Goal: Answer question/provide support: Share knowledge or assist other users

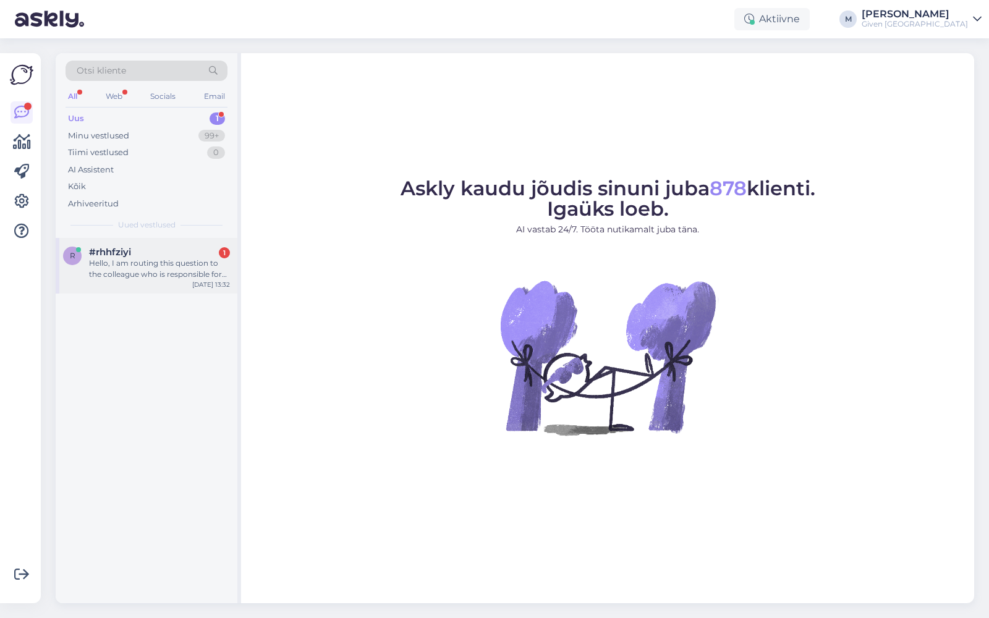
click at [162, 260] on div "Hello, I am routing this question to the colleague who is responsible for this …" at bounding box center [159, 269] width 141 height 22
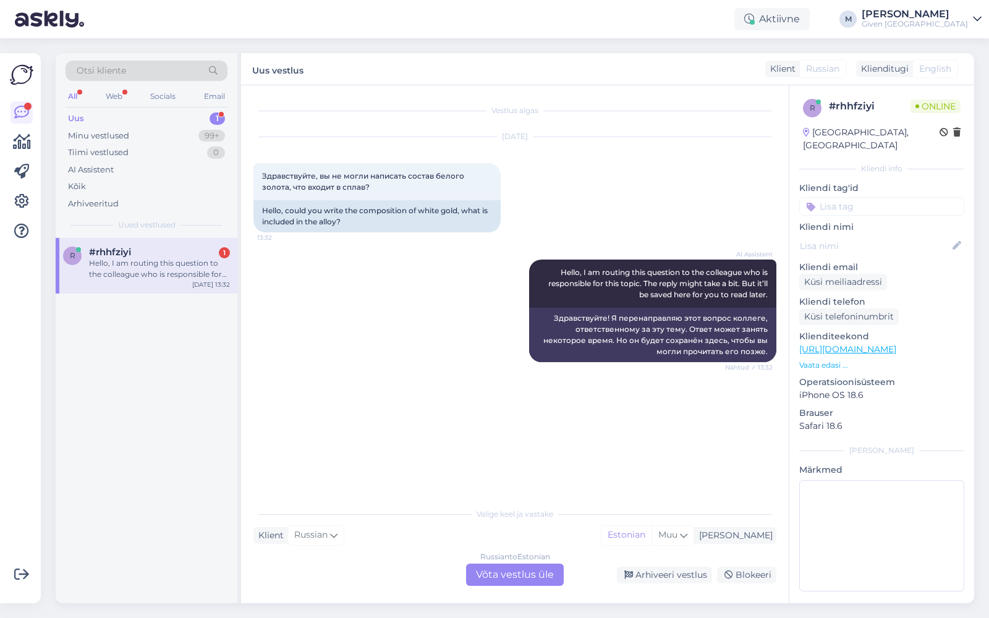
click at [531, 577] on div "Russian to Estonian Võta vestlus üle" at bounding box center [515, 574] width 98 height 22
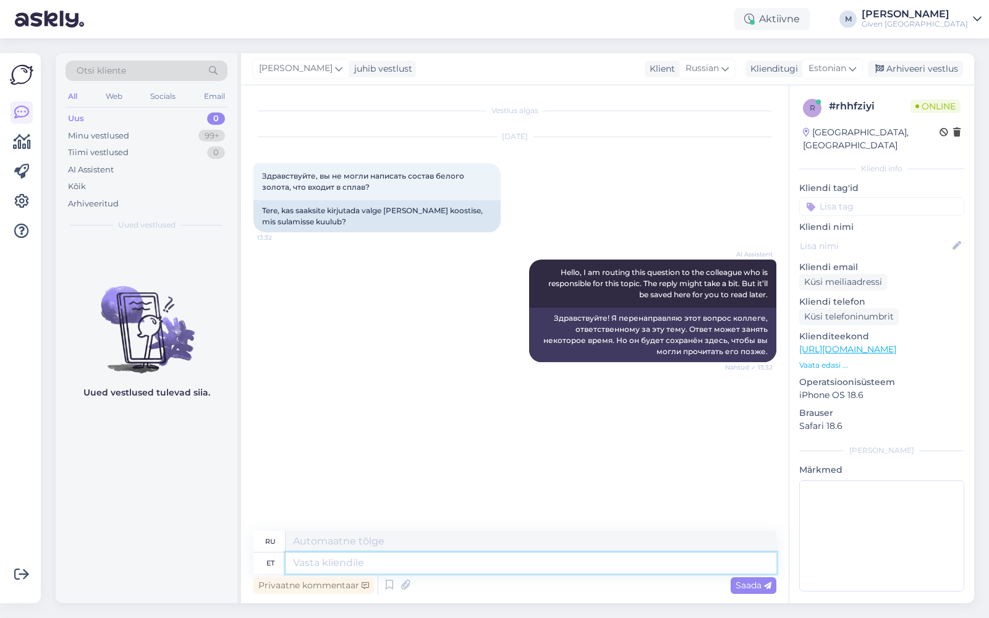
click at [516, 568] on textarea at bounding box center [530, 562] width 491 height 21
type textarea "Tere"
type textarea "Привет"
type textarea "Tere!"
type textarea "Привет!"
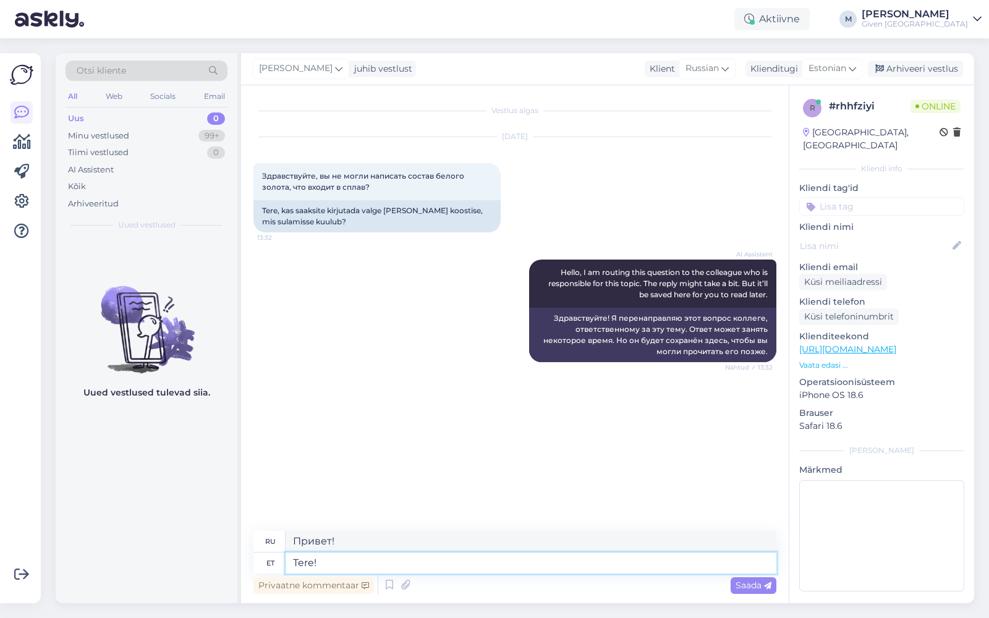
drag, startPoint x: 312, startPoint y: 560, endPoint x: 272, endPoint y: 559, distance: 40.2
click at [272, 559] on div "et Tere!" at bounding box center [514, 562] width 523 height 21
type textarea "Hello"
type textarea "Привет"
type textarea "H"
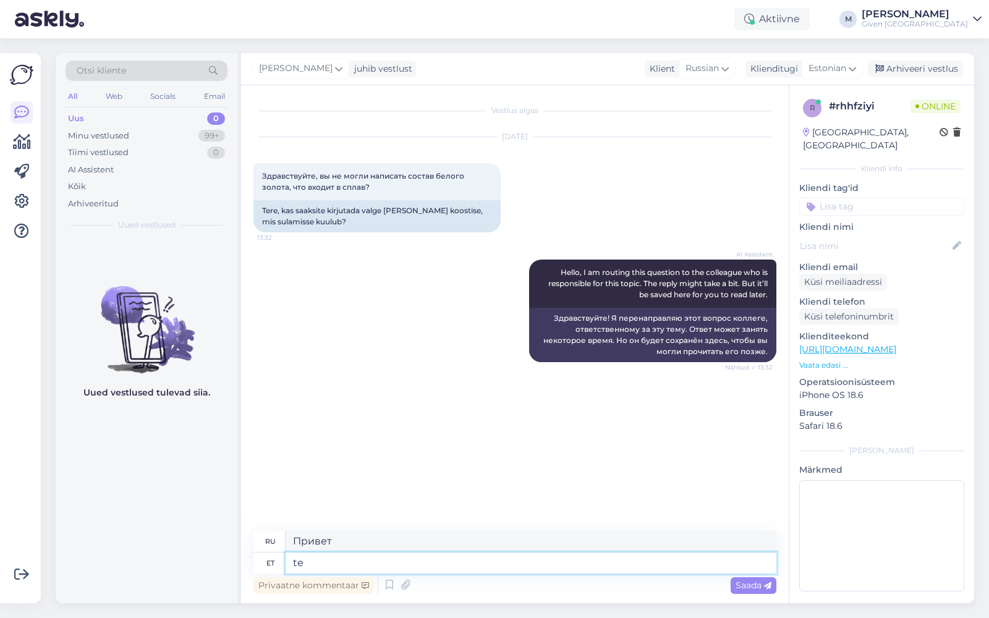
type textarea "t"
type textarea "Tere päevast"
type textarea "Добрый день"
type textarea "Tere päevast!"
type textarea "Добрый день!"
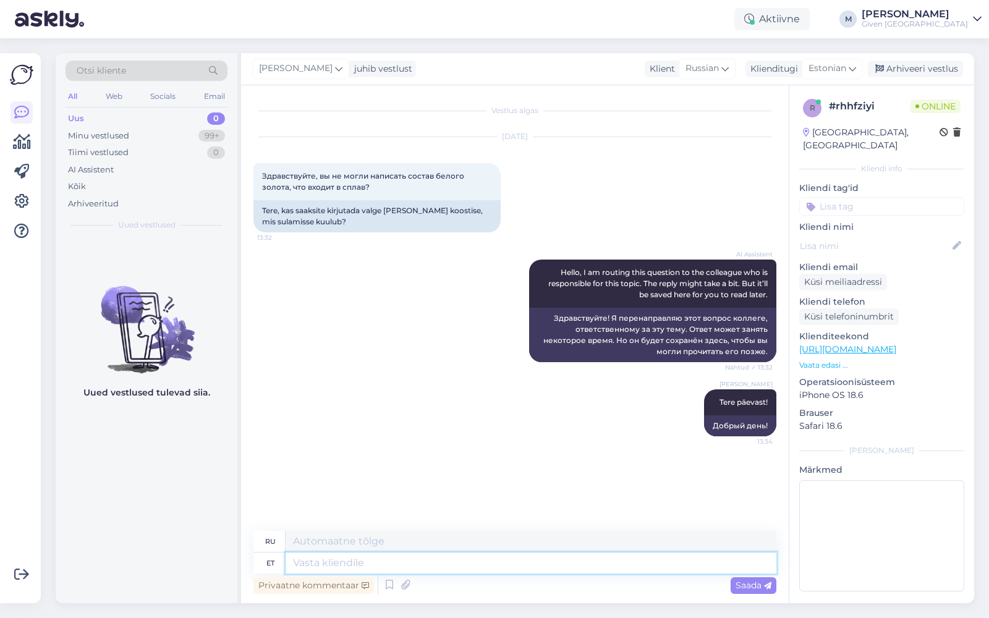
click at [414, 568] on textarea at bounding box center [530, 562] width 491 height 21
type textarea "Valge"
type textarea "Белый"
type textarea "Valge kuld on"
type textarea "Белое золото"
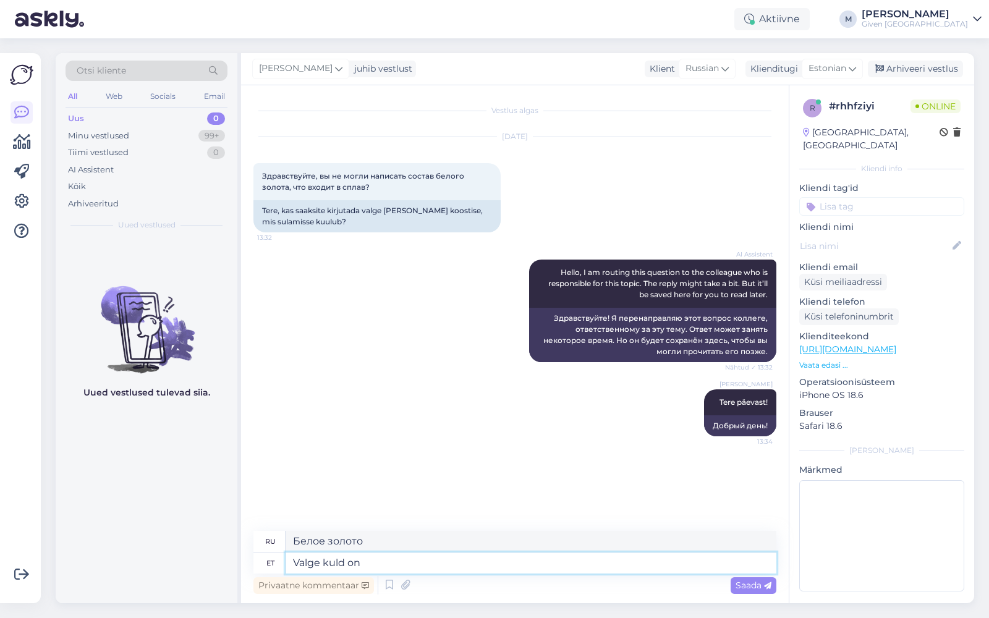
type textarea "Valge kuld on"
type textarea "Белое золото - это"
type textarea "Valge kuld on pealt"
type textarea "Белое золото на высоте"
type textarea "Valge kuld on pealt keatud ro"
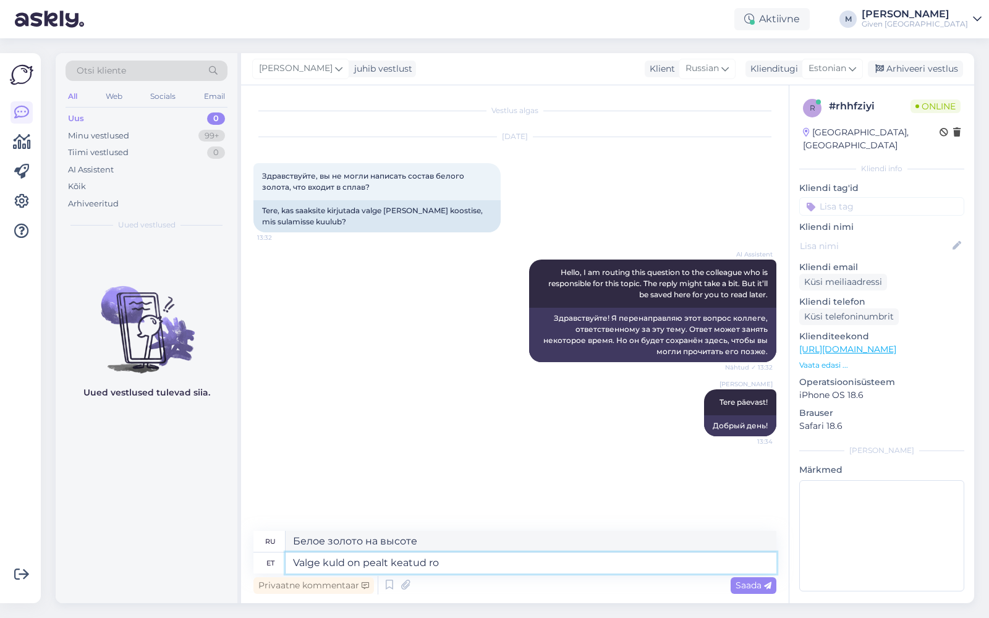
type textarea "Белое золото покрыто сверху"
type textarea "Valge kuld on pealt keatud roodiu"
type textarea "Белое золото нанесено поверх золота."
type textarea "Valge kuld on pealt keatud roodiumiga n"
type textarea "Белое золото покрыто родием"
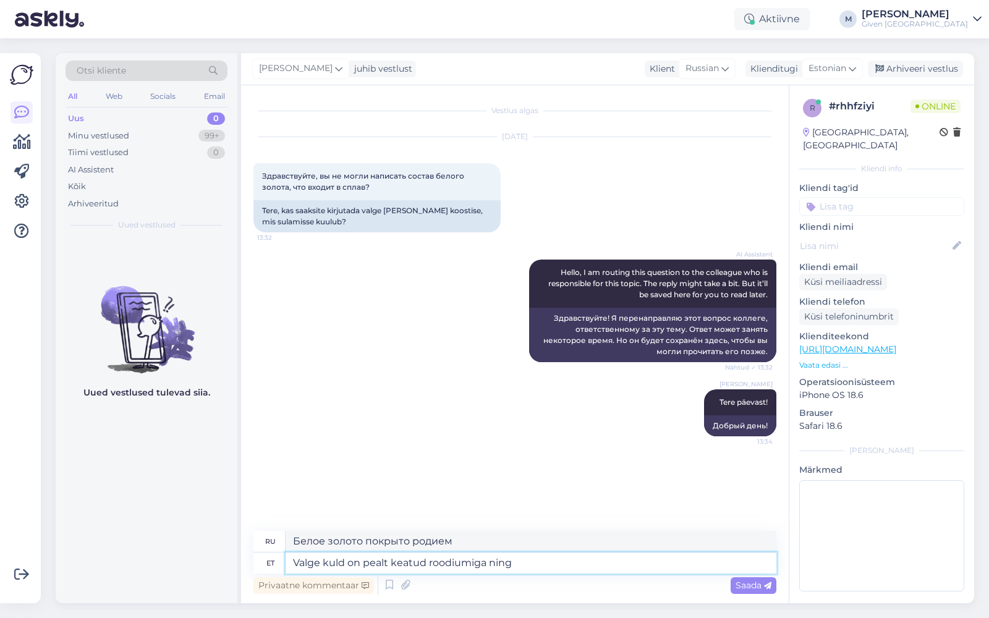
type textarea "Valge kuld on pealt keatud roodiumiga ning s"
type textarea "Белое золото покрыто родием [PERSON_NAME]"
type textarea "Valge kuld on pealt keatud roodiumiga ning sees sii"
type textarea "Белое золото покрыто родием и внутри"
type textarea "Valge kuld on pealt keatud roodiumiga ning sees siis"
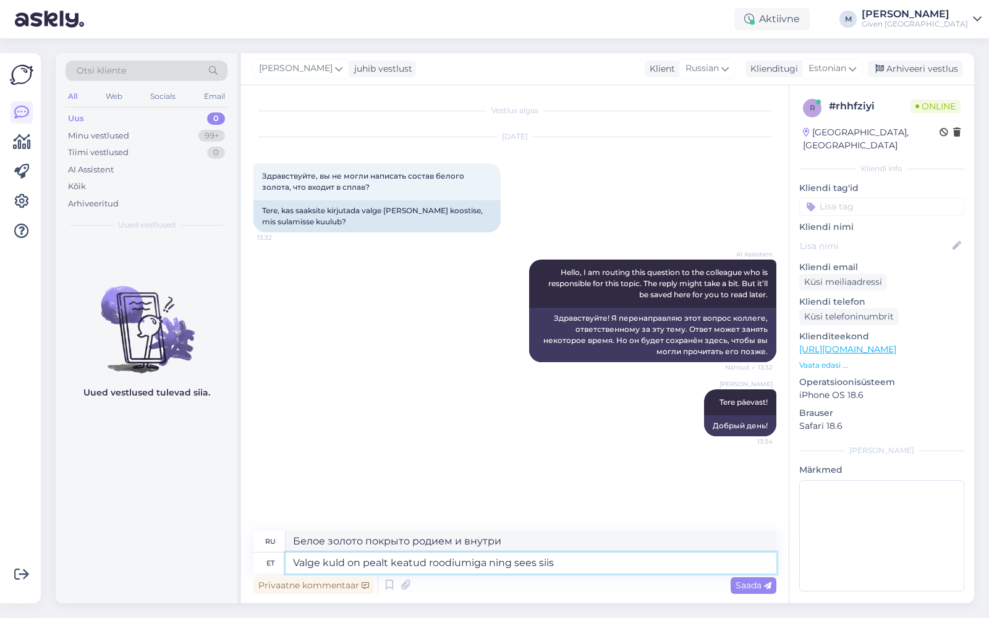
type textarea "Белое золото покрыто родием снаружи, а затем внутри."
type textarea "Valge kuld on pealt keatud roodiumiga ning sees siis oleneb m"
type textarea "Белое золото покрывается родием, а дальше все зависит от того, что внутри."
type textarea "Valge kuld on pealt keatud roodiumiga ning sees siis oleneb mis k"
type textarea "Белое золото покрывают родием, а дальше все зависит от того, что внутри."
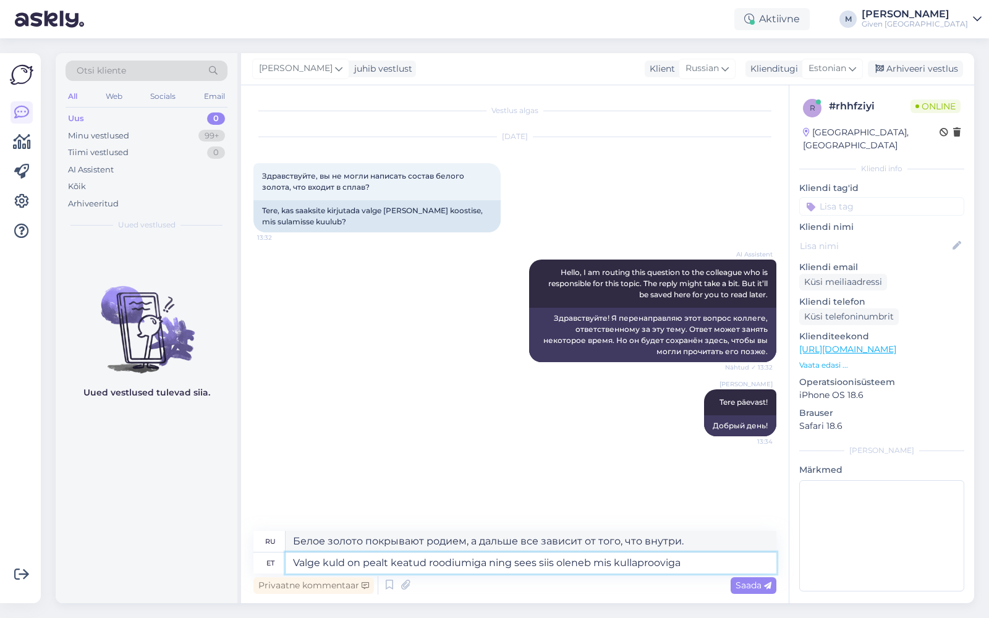
type textarea "Valge kuld on pealt keatud roodiumiga ning sees siis oleneb mis kullaprooviga o"
type textarea "Белое золото сверху покрыто родием, а внутри зависит от пробы золота."
type textarea "Valge kuld on pealt keatud roodiumiga ning sees siis oleneb mis kullaprooviga o"
type textarea "Белое золото сверху покрыто родием, а внутри все зависит от того, какая это про…"
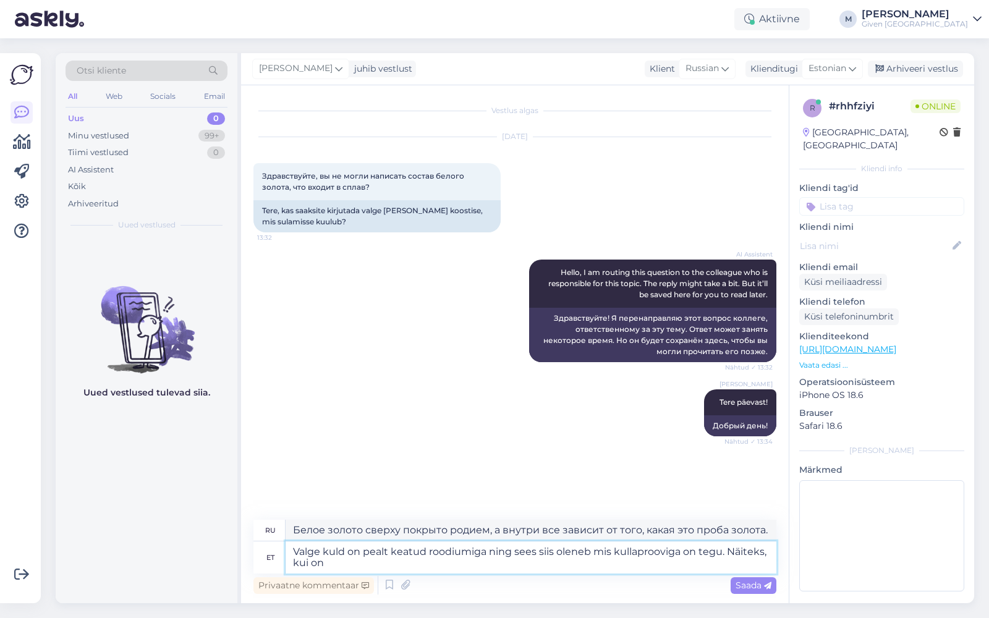
type textarea "Valge kuld on pealt keatud roodiumiga ning sees siis oleneb mis kullaprooviga o…"
type textarea "Белое золото покрыто родием снаружи, а внутри — в зависимости от пробы. Наприме…"
type textarea "Valge kuld on pealt keatud roodiumiga ning sees siis oleneb mis kullaprooviga o…"
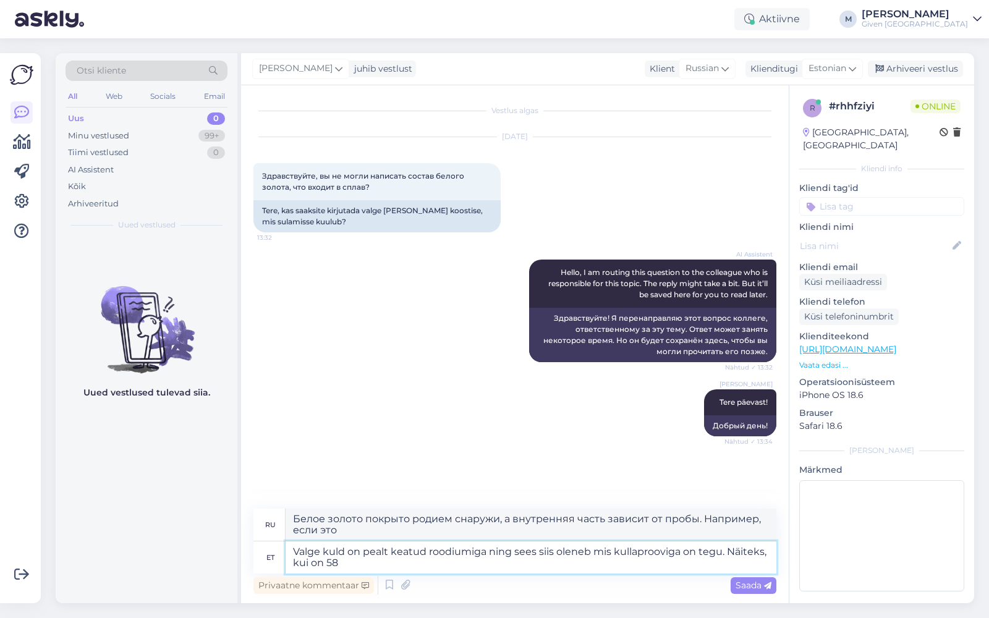
type textarea "Белое золото сверху покрыто родием, а внутри — смотря какая проба золота."
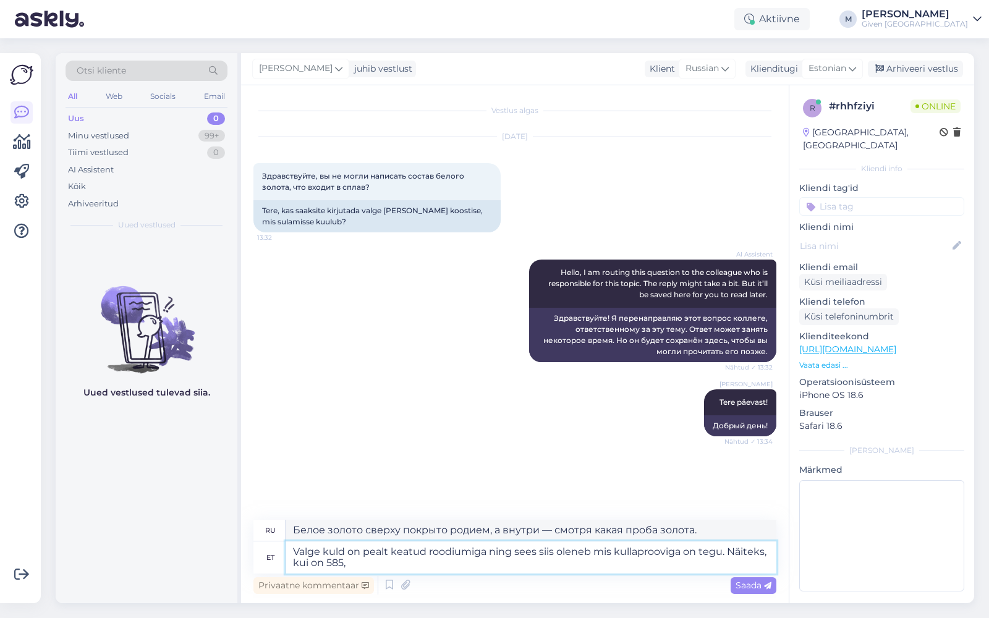
type textarea "Valge kuld on pealt keatud roodiumiga ning sees siis oleneb mis kullaprooviga o…"
type textarea "Белое золото покрыто родием снаружи, а внутри — в зависимости от пробы. Наприме…"
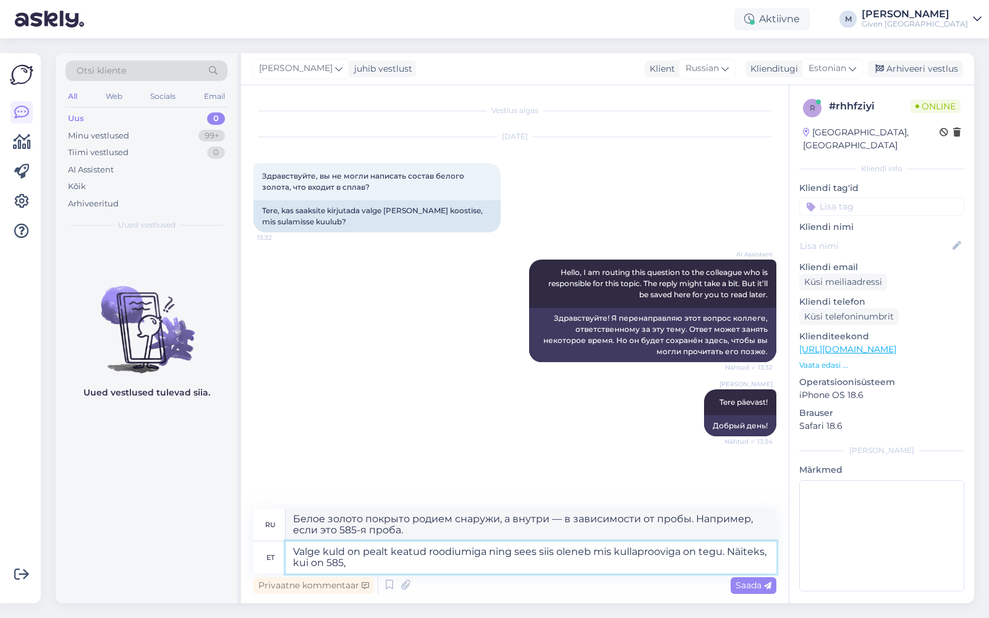
type textarea "Valge kuld on pealt keatud roodiumiga ning sees siis oleneb mis kullaprooviga o…"
type textarea "Белое золото покрыто родием снаружи, а внутри — в зависимости от пробы. Наприме…"
type textarea "Valge kuld on pealt keatud roodiumiga ning sees siis oleneb mis kullaprooviga o…"
type textarea "Белое золото покрыто родием снаружи, а внутри — в зависимости от пробы. Наприме…"
type textarea "Valge kuld on pealt keatud roodiumiga ning sees siis oleneb mis kullaprooviga o…"
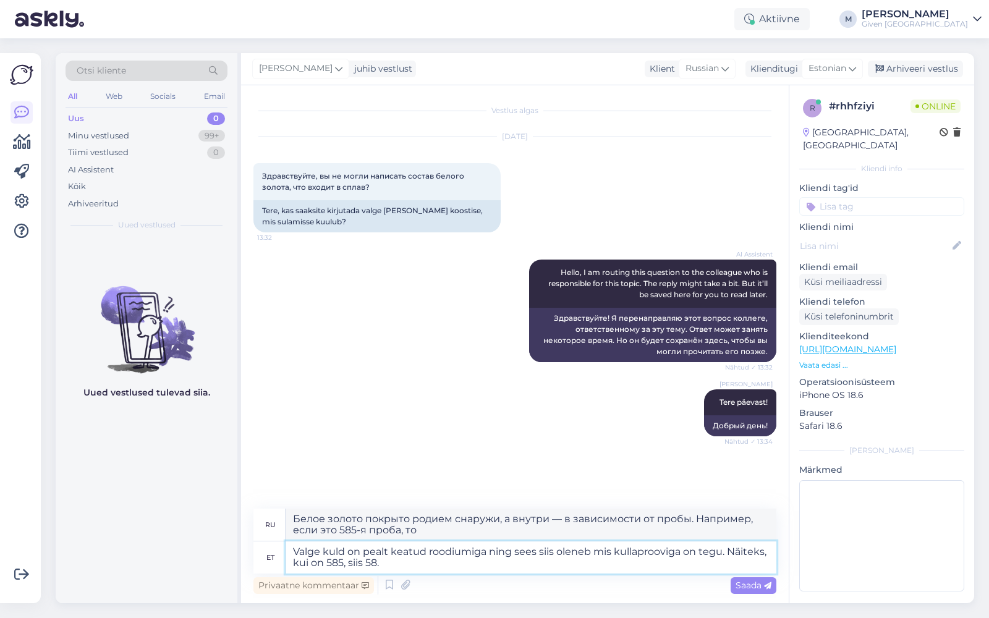
type textarea "Белое золото покрыто родием, а внутри всё зависит от пробы. Например, если 585,…"
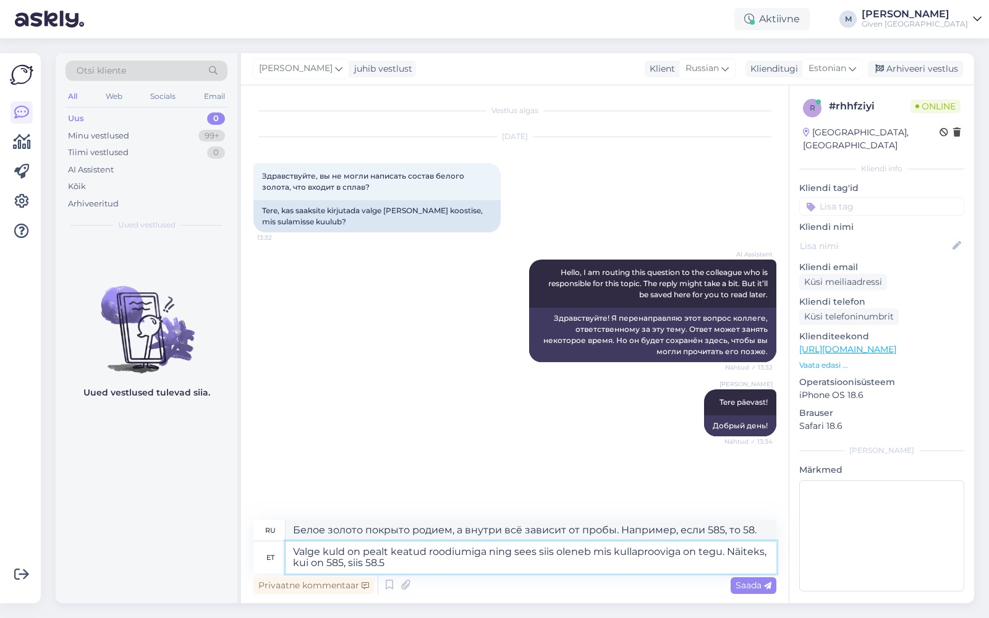
type textarea "Valge kuld on pealt keatud roodiumiga ning sees siis oleneb mis kullaprooviga o…"
type textarea "Белое золото покрыто родием, а внутри всё зависит от пробы. Например, если 585,…"
type textarea "Valge kuld on pealt keatud roodiumiga ning sees siis oleneb mis kullaprooviga o…"
type textarea "Белое золото покрыто родием, и его содержание внутри зависит от пробы. Например…"
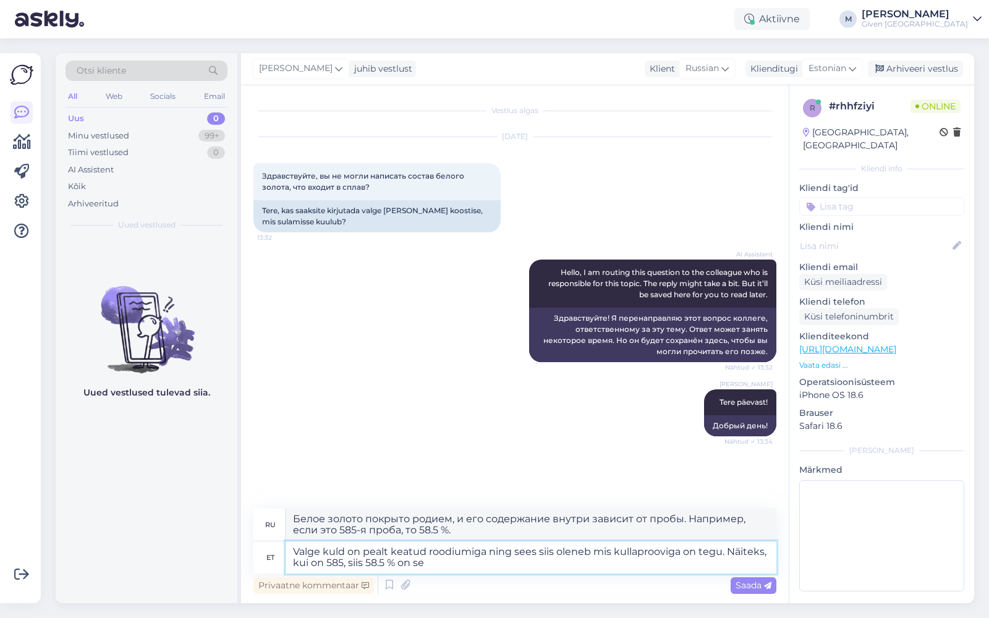
type textarea "Valge kuld on pealt keatud roodiumiga ning sees siis oleneb mis kullaprooviga o…"
type textarea "Белое золото покрывается родием, а его внутренняя часть зависит от пробы. Напри…"
type textarea "Valge kuld on pealt keatud roodiumiga ning sees siis oleneb mis kullaprooviga o…"
type textarea "Белое золото покрыто родием, а его внутренняя часть зависит от пробы. Например,…"
type textarea "Valge kuld on pealt keatud roodiumiga ning sees siis oleneb mis kullaprooviga o…"
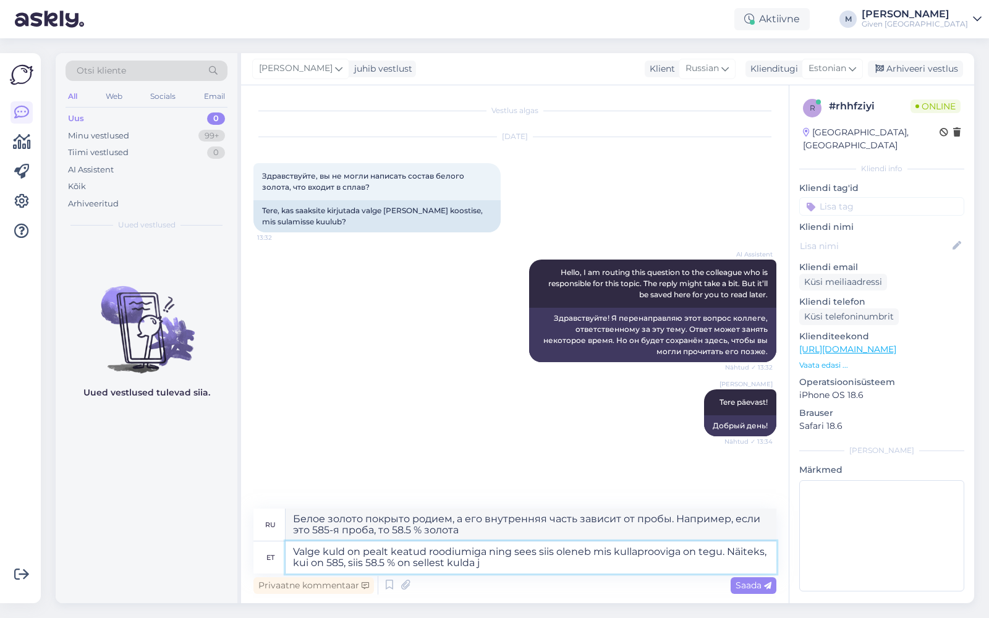
type textarea "Белое золото покрывается родием, а внутренняя часть зависит от пробы. Например,…"
type textarea "Valge kuld on pealt keatud roodiumiga ning sees siis oleneb mis kullaprooviga o…"
type textarea "Белое золото покрыто родием, а внутренняя часть зависит от пробы. Например, есл…"
type textarea "Valge kuld on pealt keatud roodiumiga ning sees siis oleneb mis kullaprooviga o…"
type textarea "Белое золото покрыто родием, и его состав зависит от пробы. Например, если это …"
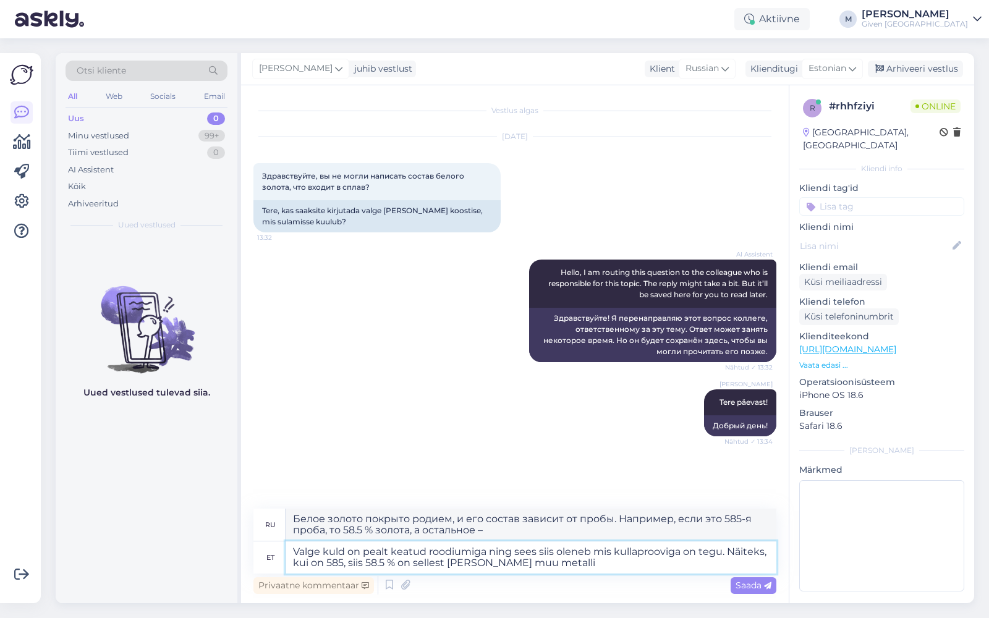
type textarea "Valge kuld on pealt keatud roodiumiga ning sees siis oleneb mis kullaprooviga o…"
type textarea "Белое золото покрывается родием, а его внутренняя часть зависит от пробы. Напри…"
type textarea "Valge kuld on pealt keatud roodiumiga ning sees siis oleneb mis kullaprooviga o…"
type textarea "Белое золото покрыто родием, а его состав зависит от пробы. Например, если это …"
click at [403, 554] on textarea "Valge kuld on pealt keatud roodiumiga ning sees siis oleneb mis kullaprooviga o…" at bounding box center [530, 557] width 491 height 32
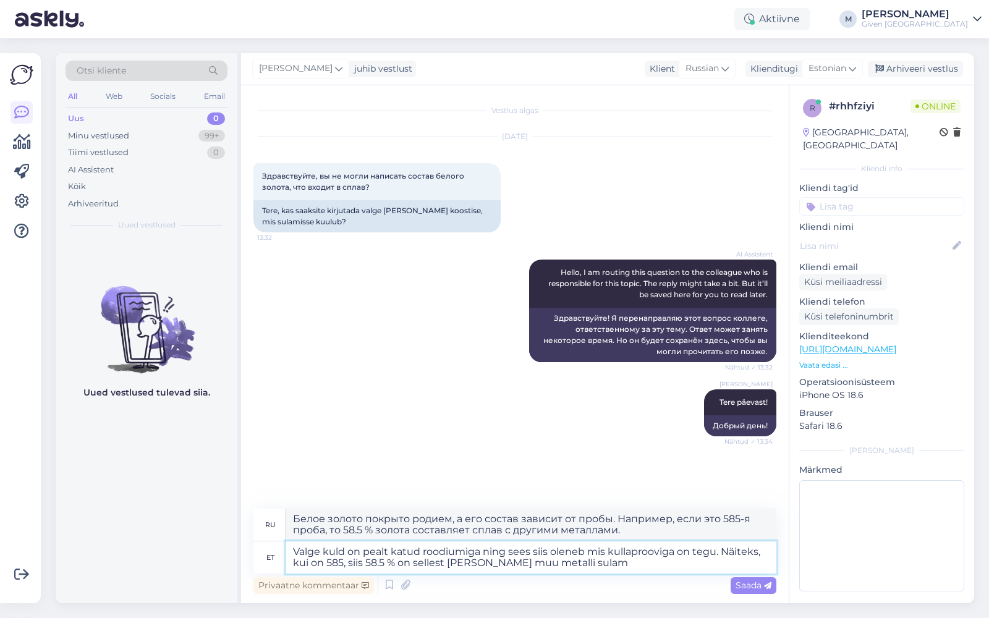
type textarea "Valge kuld on pealt kaetud roodiumiga ning sees siis oleneb mis kullaprooviga o…"
type textarea "Белое золото покрыто родием снаружи и изнутри, это зависит от пробы. Например, …"
drag, startPoint x: 516, startPoint y: 552, endPoint x: 534, endPoint y: 551, distance: 18.0
click at [534, 551] on textarea "Valge kuld on pealt kaetud roodiumiga ning sees siis oleneb mis kullaprooviga o…" at bounding box center [530, 557] width 491 height 32
type textarea "Valge kuld on pealt kaetud roodiumiga ning siis oleneb mis kullaprooviga on teg…"
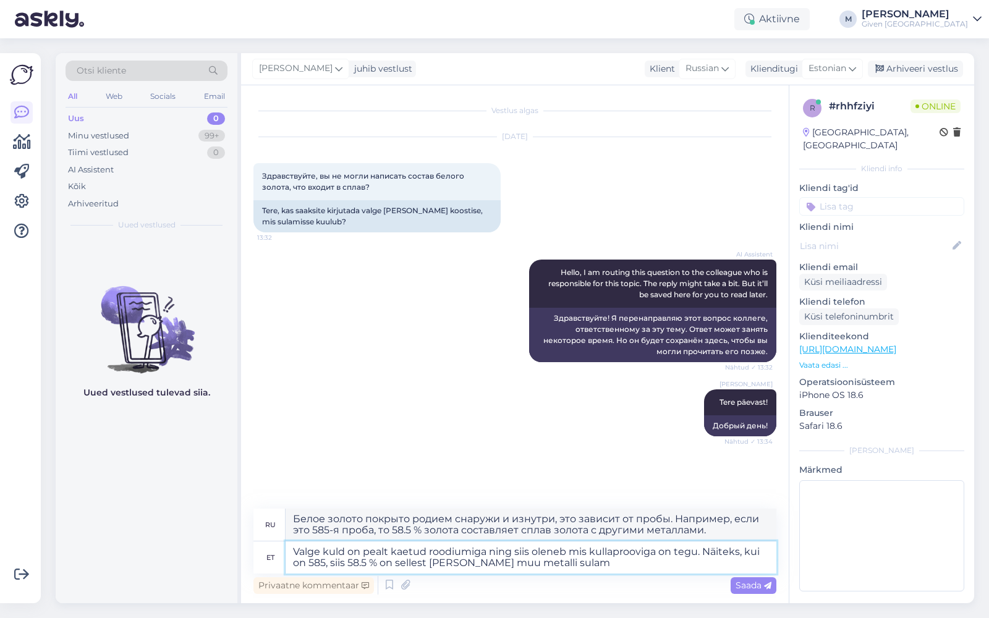
type textarea "Белое золото покрывают родием, а дальше всё зависит от пробы. Например, если эт…"
click at [326, 562] on textarea "Valge kuld on pealt kaetud roodiumiga ning siis oleneb mis kullaprooviga on teg…" at bounding box center [530, 557] width 491 height 32
type textarea "Valge kuld on pealt kaetud roodiumiga ning siis oleneb mis kullaprooviga on teg…"
type textarea "Белое золото покрывают родием, а дальше всё зависит от пробы. Например, если эт…"
click at [497, 563] on textarea "Valge kuld on pealt kaetud roodiumiga ning siis oleneb mis kullaprooviga on teg…" at bounding box center [530, 557] width 491 height 32
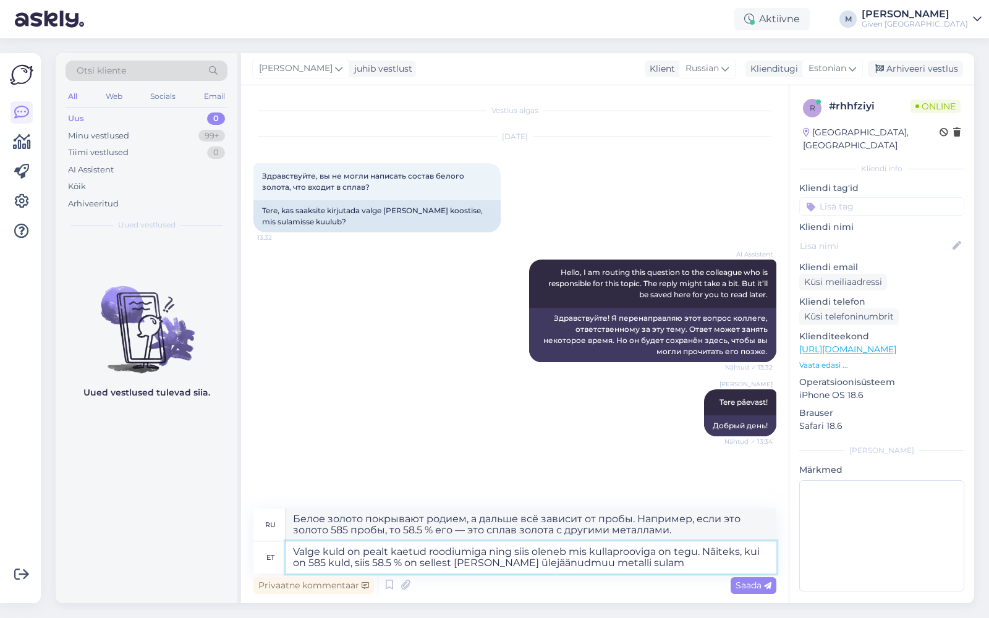
type textarea "Valge kuld on pealt kaetud roodiumiga ning siis oleneb mis kullaprooviga on teg…"
type textarea "Белое золото покрывают родием, а дальше всё зависит от пробы. Например, если эт…"
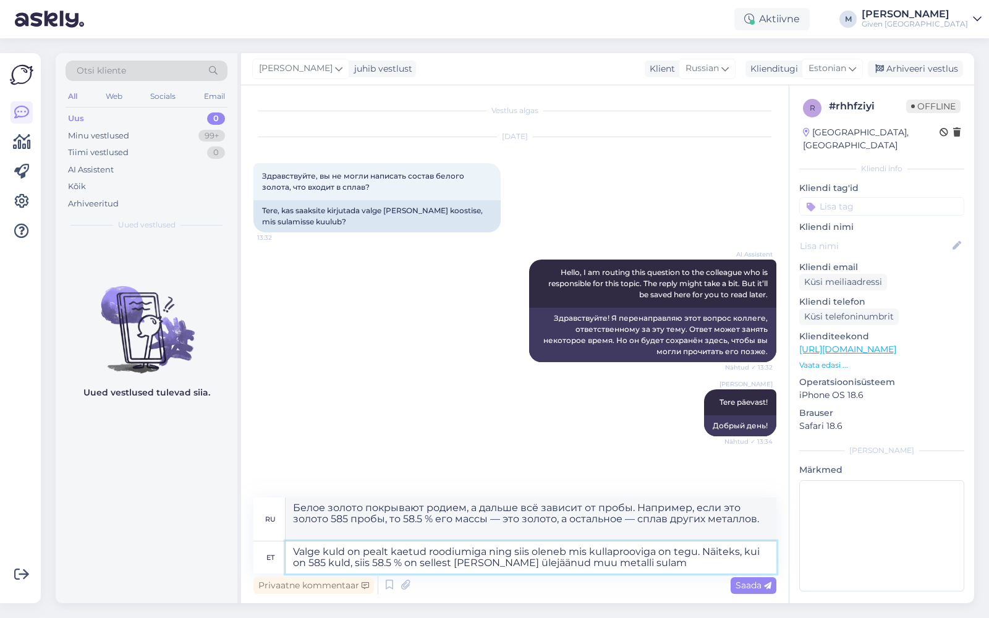
click at [662, 573] on textarea "Valge kuld on pealt kaetud roodiumiga ning siis oleneb mis kullaprooviga on teg…" at bounding box center [530, 557] width 491 height 32
drag, startPoint x: 263, startPoint y: 209, endPoint x: 361, endPoint y: 224, distance: 100.0
click at [361, 224] on div "Tere, kas saaksite kirjutada valge [PERSON_NAME] koostise, mis sulamisse kuulub?" at bounding box center [376, 216] width 247 height 32
copy div "Tere, kas saaksite kirjutada valge [PERSON_NAME] koostise, mis sulamisse kuulub?"
click at [650, 564] on textarea "Valge kuld on pealt kaetud roodiumiga ning siis oleneb mis kullaprooviga on teg…" at bounding box center [530, 557] width 491 height 32
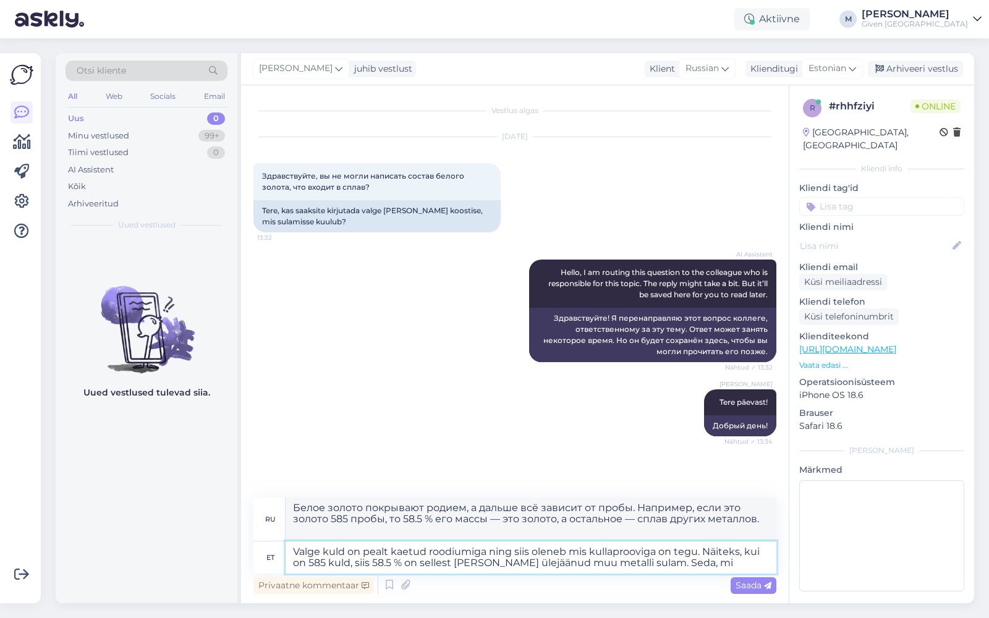
type textarea "Valge kuld on pealt kaetud roodiumiga ning siis oleneb mis kullaprooviga on teg…"
type textarea "Белое золото покрывают родием, а затем всё зависит от пробы. Например, если это…"
type textarea "Valge kuld on pealt kaetud roodiumiga ning siis oleneb mis kullaprooviga on teg…"
type textarea "Белое золото покрывают родием, а дальше всё зависит от пробы. Например, если эт…"
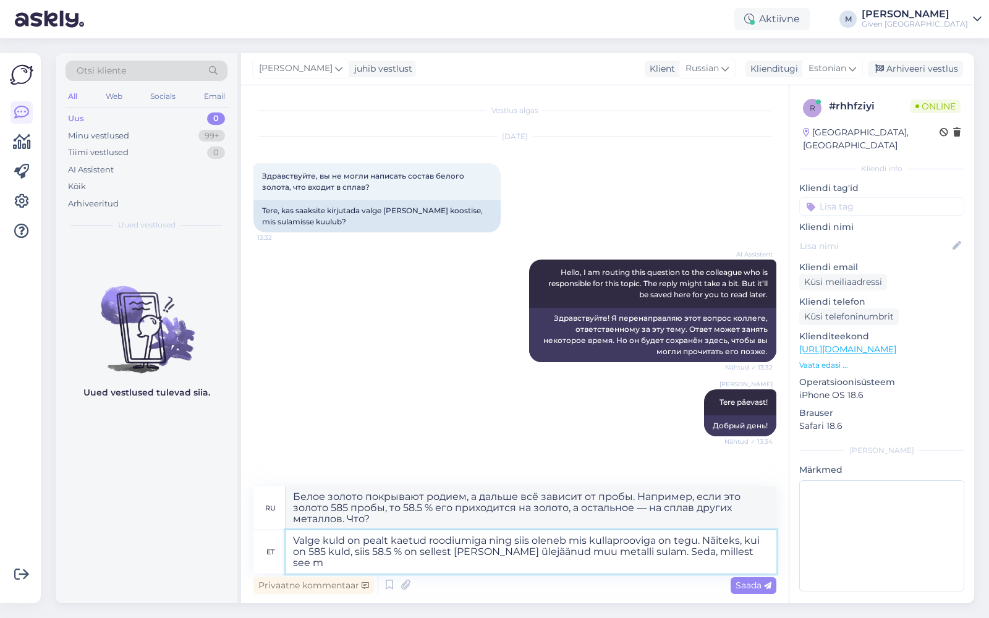
type textarea "Valge kuld on pealt kaetud roodiumiga ning siis oleneb mis kullaprooviga on teg…"
type textarea "Белое золото покрывают родием, а дальше всё зависит от пробы. Например, если эт…"
type textarea "Valge kuld on pealt kaetud roodiumiga ning siis oleneb mis kullaprooviga on teg…"
type textarea "Белое золото покрывают родием, а затем всё зависит от пробы. Например, если это…"
type textarea "Valge kuld on pealt kaetud roodiumiga ning siis oleneb mis kullaprooviga on teg…"
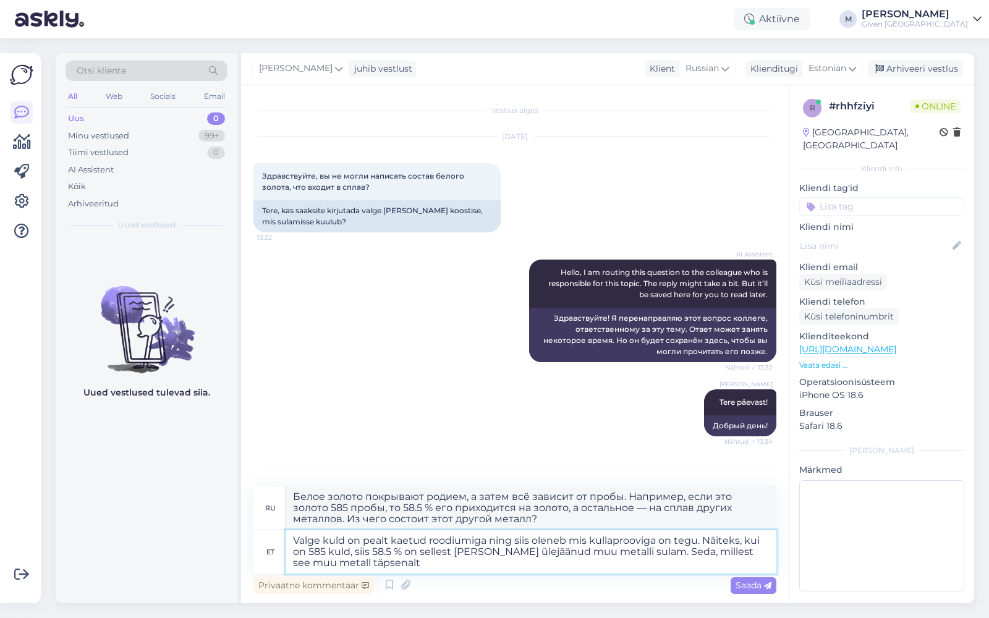
type textarea "Белое золото покрывают родием, а затем всё зависит от пробы. Например, если это…"
type textarea "Valge kuld on pealt kaetud roodiumiga ning siis oleneb mis kullaprooviga on teg…"
type textarea "Белое золото покрывают родием, а затем всё зависит от пробы. Например, если это…"
type textarea "Valge kuld on pealt kaetud roodiumiga ning siis oleneb mis kullaprooviga on teg…"
type textarea "Белое золото покрывают родием, а дальше всё зависит от пробы. Например, если эт…"
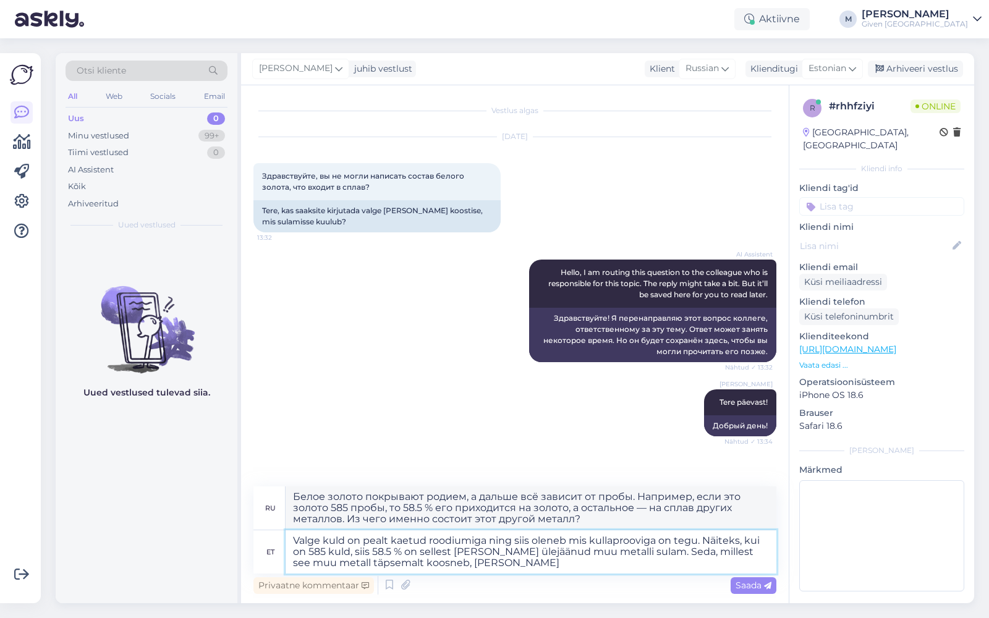
type textarea "Valge kuld on pealt kaetud roodiumiga ning siis oleneb mis kullaprooviga on teg…"
type textarea "Белое золото покрывают родием, а дальше всё зависит от пробы. Например, если эт…"
type textarea "Valge kuld on pealt kaetud roodiumiga ning siis oleneb mis kullaprooviga on teg…"
type textarea "Белое золото покрывают родием, а дальше всё зависит от пробы. Например, если эт…"
type textarea "Valge kuld on pealt kaetud roodiumiga ning siis oleneb mis kullaprooviga on teg…"
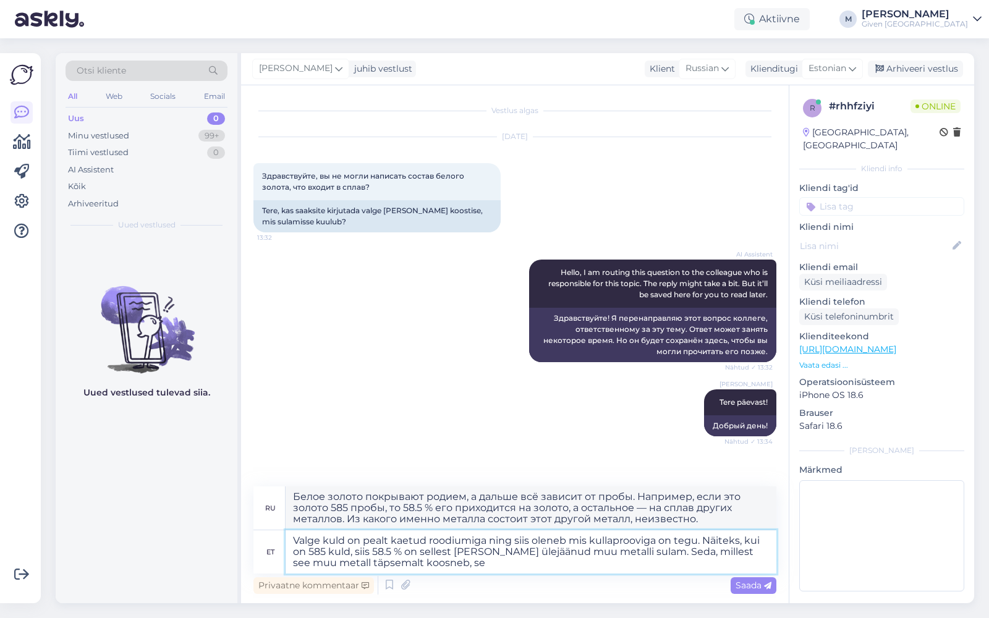
type textarea "Белое золото покрывают родием, а дальше всё зависит от пробы. Например, если эт…"
type textarea "Valge kuld on pealt kaetud roodiumiga ning siis oleneb mis kullaprooviga on teg…"
type textarea "Белое золото покрывают родием, а дальше всё зависит от пробы. Например, если эт…"
type textarea "Valge kuld on pealt kaetud roodiumiga ning siis oleneb mis kullaprooviga on teg…"
type textarea "Белое золото покрывают родием, а затем всё зависит от пробы. Например, если это…"
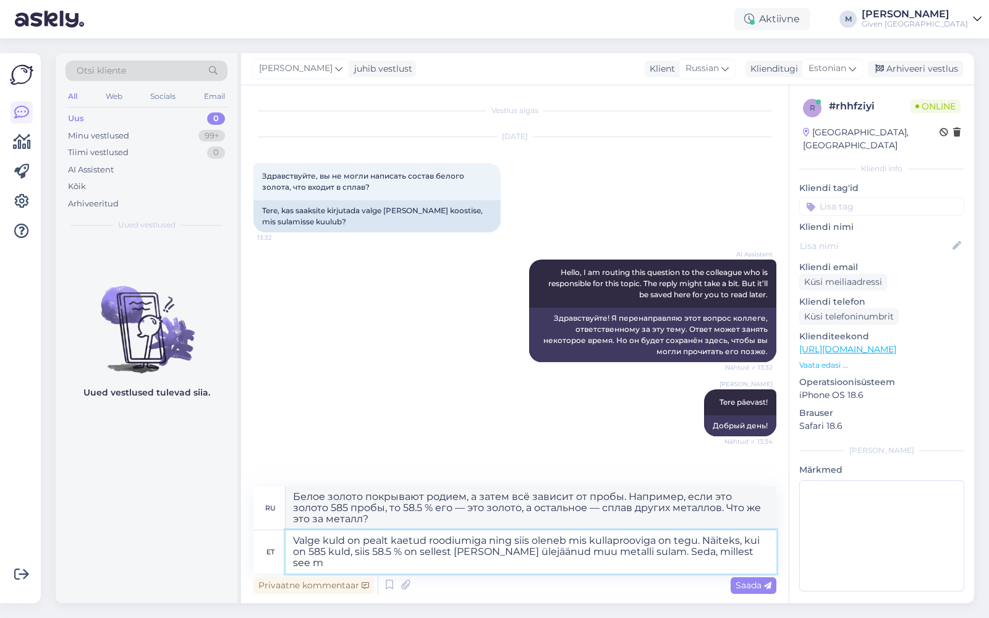
type textarea "Valge kuld on pealt kaetud roodiumiga ning siis oleneb mis kullaprooviga on teg…"
type textarea "Белое золото покрывают родием, а затем всё зависит от пробы. Например, если это…"
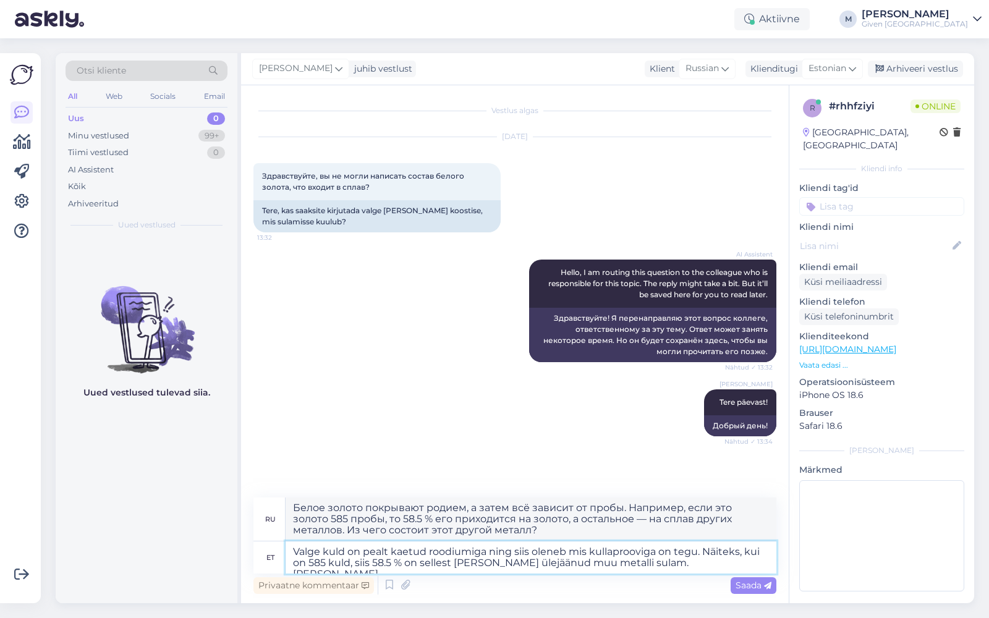
type textarea "Valge kuld on pealt kaetud roodiumiga ning siis oleneb mis kullaprooviga on teg…"
type textarea "Белое золото покрывают родием, а дальше всё зависит от пробы. Например, если эт…"
type textarea "Valge kuld on pealt kaetud roodiumiga ning siis oleneb mis kullaprooviga on teg…"
type textarea "Белое золото покрывают родием, а дальше всё зависит от пробы. Например, если эт…"
type textarea "Valge kuld on pealt kaetud roodiumiga ning siis oleneb mis kullaprooviga on teg…"
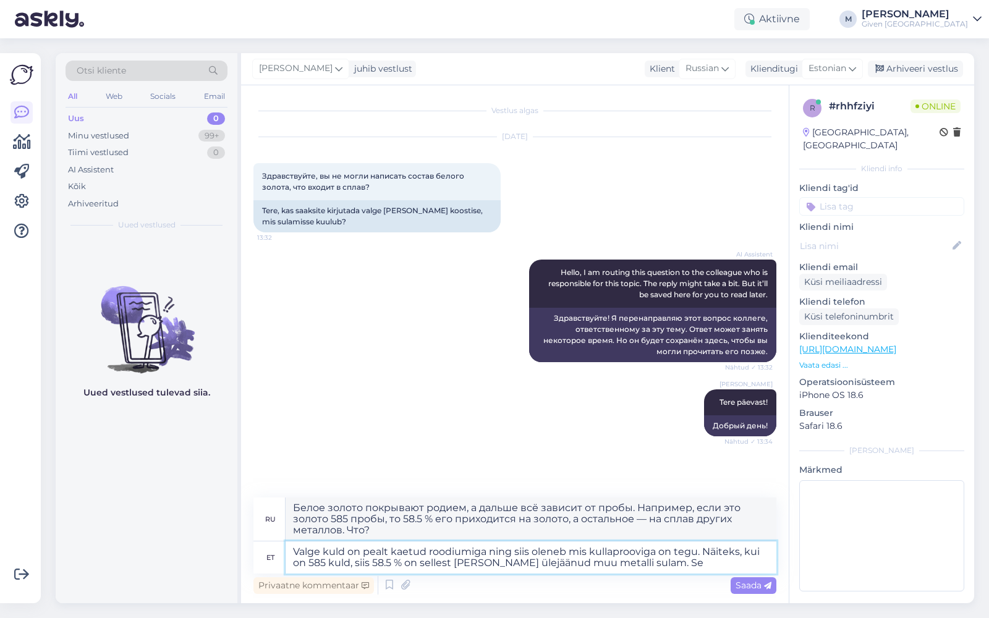
type textarea "Белое золото покрывают родием, а затем всё зависит от пробы. Например, если это…"
type textarea "Valge kuld on pealt kaetud roodiumiga ning siis oleneb mis kullaprooviga on teg…"
type textarea "Белое золото покрывают родием, а дальше всё зависит от пробы. Например, если эт…"
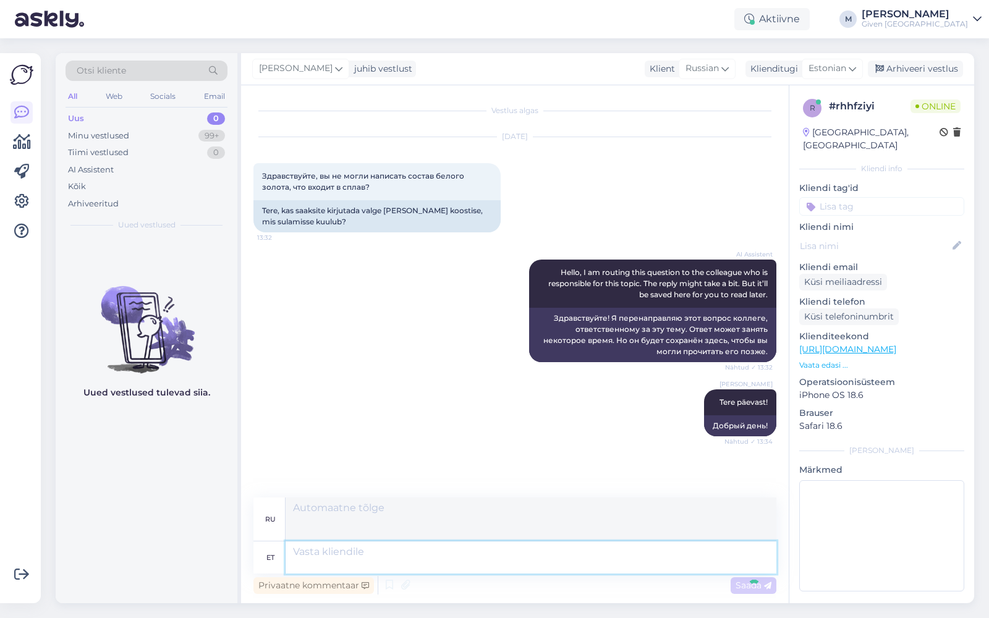
scroll to position [59, 0]
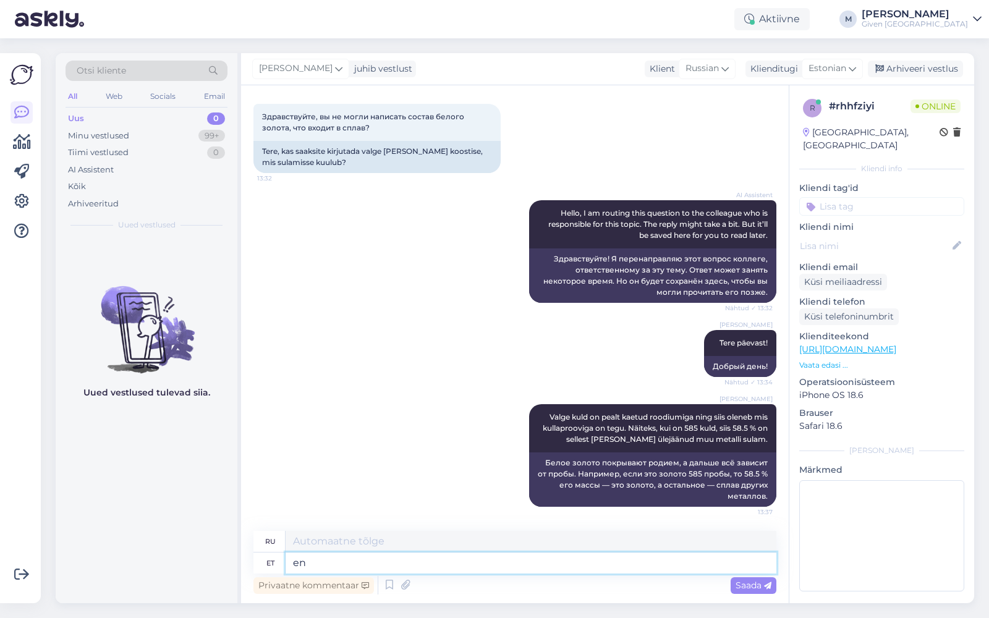
type textarea "e"
type textarea "Enamasti"
type textarea "По большей части"
type textarea "Enamasti võib o"
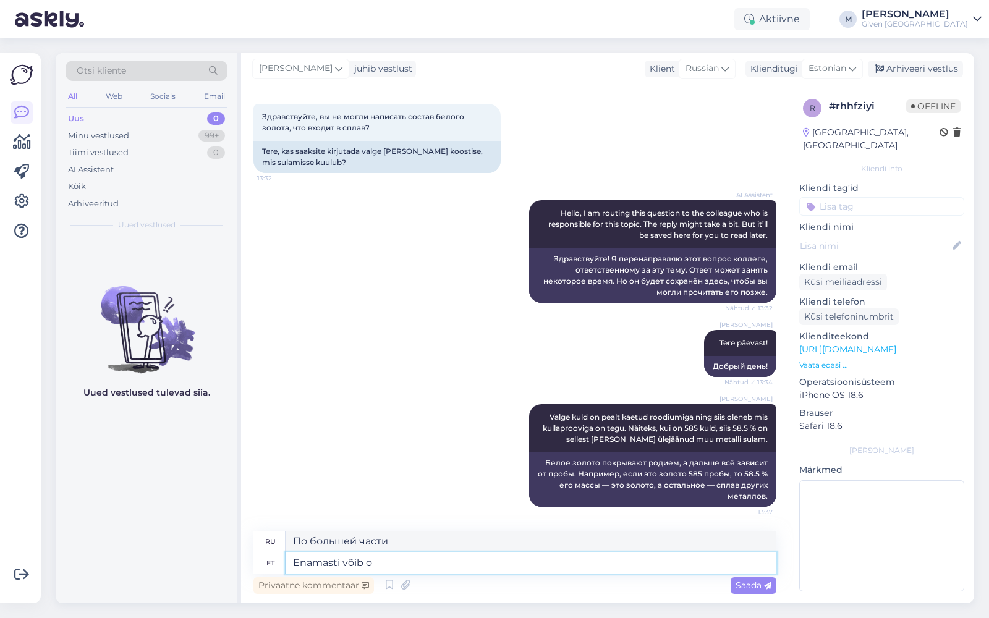
type textarea "В большинстве случаев вы можете"
type textarea "Enamasti võib olla m"
type textarea "В большинстве случаев это может быть"
type textarea "Enamasti võib olla muu met"
type textarea "В большинстве случаев это может быть что-то другое."
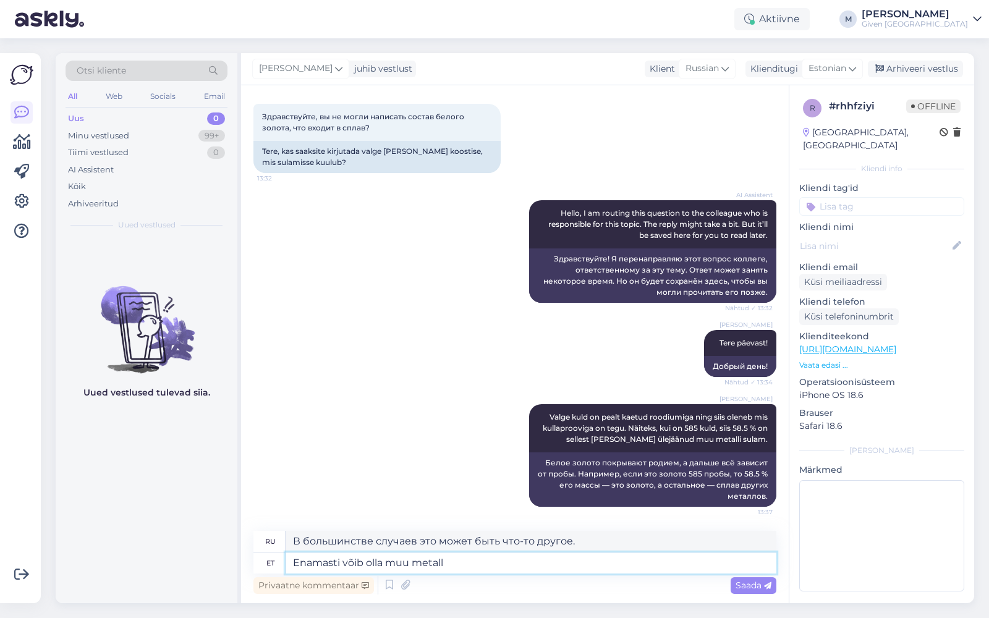
type textarea "Enamasti võib olla muu metall"
type textarea "Скорее всего другой металл"
type textarea "Enamasti võib olla muu metall näiteks p"
type textarea "В большинстве случаев это может быть другой металл, например"
type textarea "Enamasti võib olla muu metall näiteks palladium"
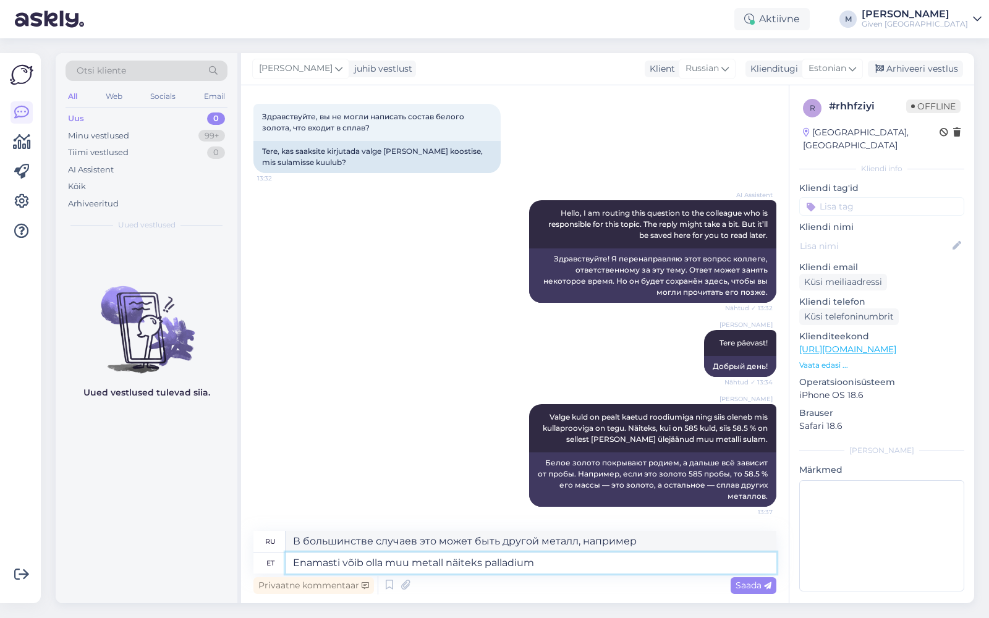
type textarea "В большинстве случаев это может быть другой металл, например, палладий."
type textarea "Enamasti võib olla muu metall näiteks palladium,"
type textarea "В большинстве случаев это может быть другой металл, например, палладий,"
type textarea "Enamasti võib olla muu metall näiteks palladium, tsink, v"
type textarea "В большинстве случаев это может быть другой металл, например палладий, цинк,"
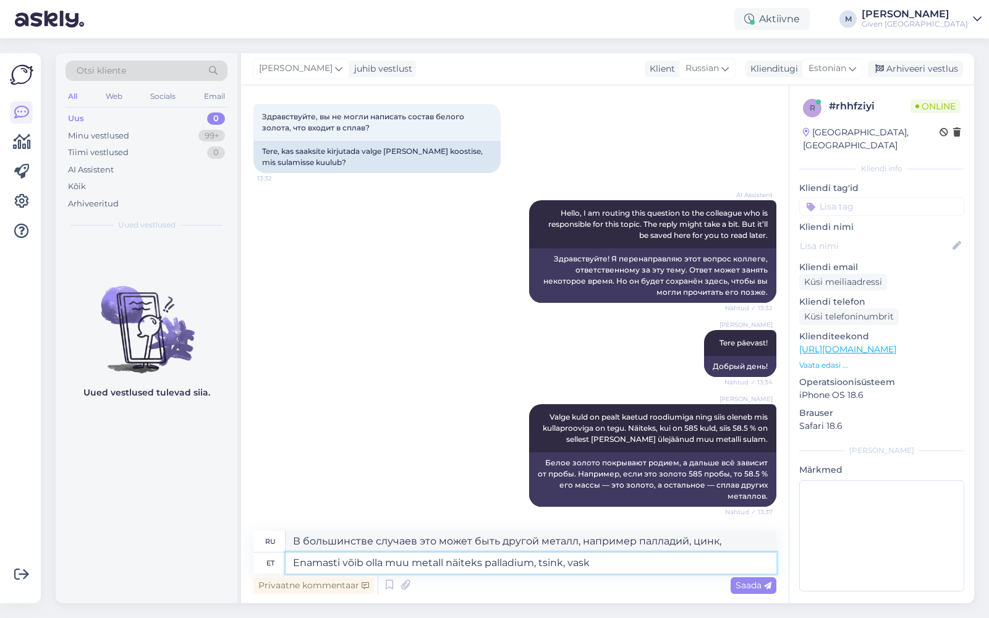
type textarea "Enamasti võib olla muu metall näiteks palladium, tsink, vask h"
type textarea "Чаще всего это может быть другой металл, например палладий, цинк, медь."
type textarea "Enamasti võib olla muu metall näiteks palladium, tsink, vask hõbe, m"
type textarea "В большинстве случаев это может быть другой металл, например палладий, цинк, ме…"
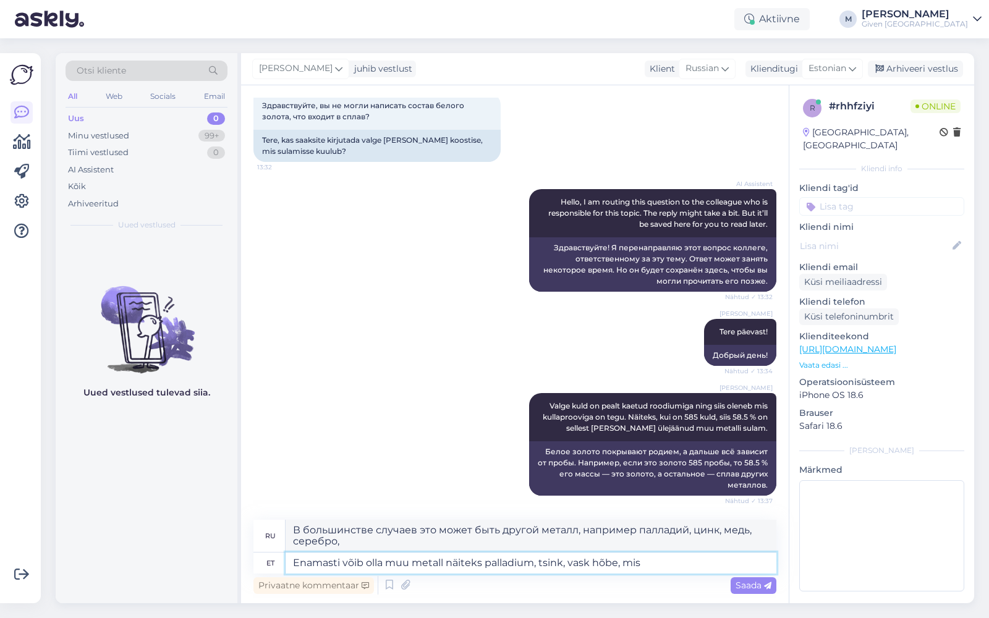
type textarea "Enamasti võib olla muu metall näiteks palladium, tsink, vask hõbe, mis a"
type textarea "В большинстве случаев это может быть другой металл, такой как палладий, цинк, м…"
type textarea "Enamasti võib olla muu metall näiteks palladium, tsink, vask hõbe, mis annavad …"
type textarea "В большинстве случаев могут присутствовать и другие металлы, такие как палладий…"
type textarea "Enamasti võib olla muu metall näiteks palladium, tsink, vask hõbe, mis annavad …"
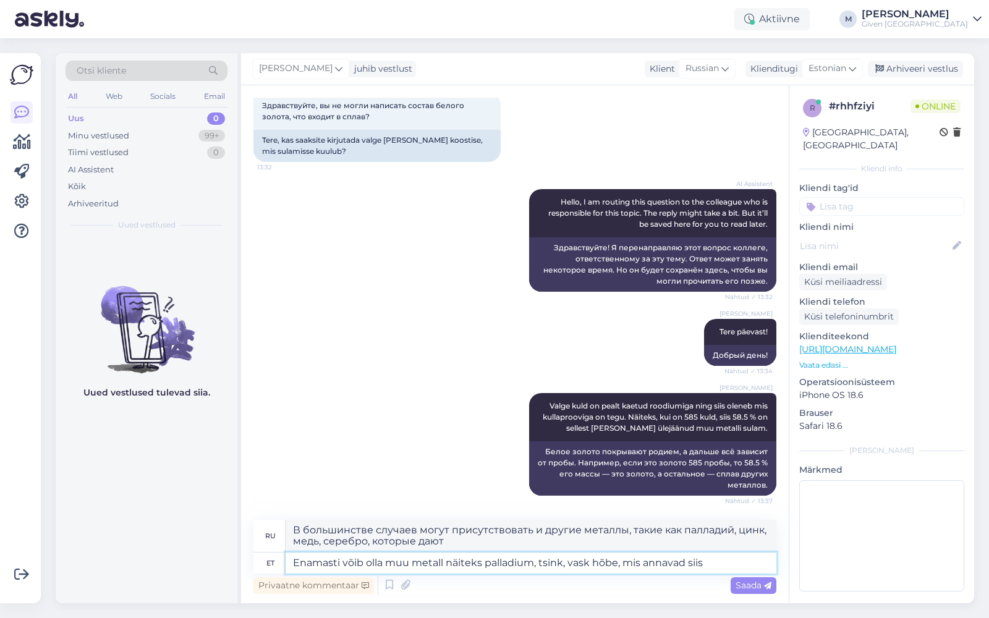
type textarea "В большинстве случаев это может быть другой металл, такой как палладий, цинк, м…"
type textarea "Enamasti võib olla muu metall näiteks palladium, tsink, vask hõbe, mis annavad …"
type textarea "В большинстве случаев могут присутствовать и другие металлы, такие как палладий…"
type textarea "Enamasti võib olla muu metall näiteks palladium, tsink, vask hõbe, mis annavad …"
type textarea "В большинстве случаев в составе золота могут присутствовать и другие металлы, т…"
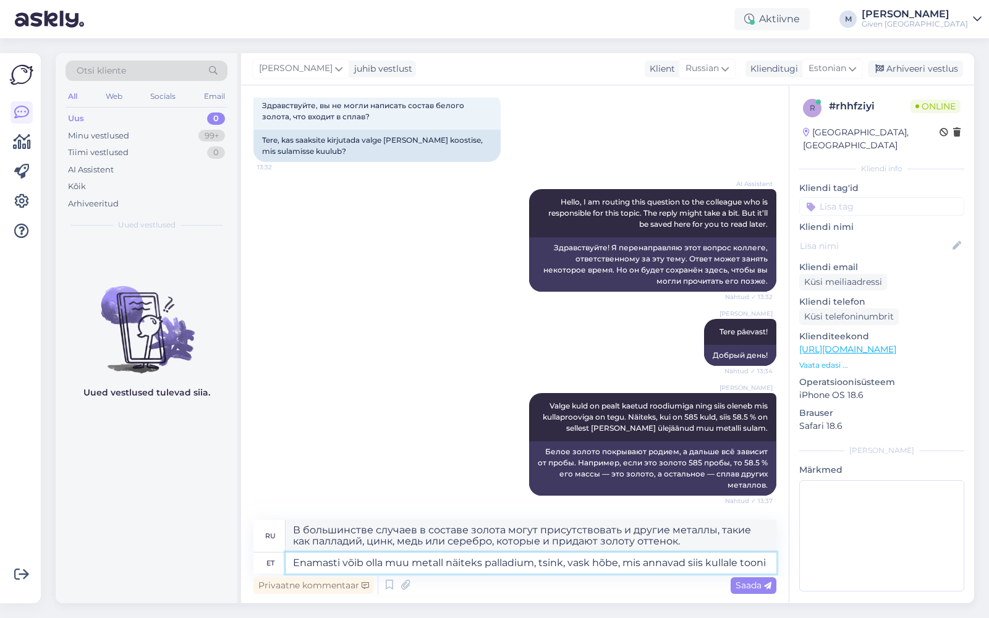
click at [588, 567] on textarea "Enamasti võib olla muu metall näiteks palladium, tsink, vask hõbe, mis annavad …" at bounding box center [530, 562] width 491 height 21
type textarea "Enamasti võib olla muu metall näiteks palladium, tsink, vask, hõbe, mis annavad…"
click at [755, 583] on span "Saada" at bounding box center [753, 585] width 36 height 11
type textarea "В большинстве случаев в составе золота могут присутствовать и другие металлы, т…"
click at [745, 591] on div "Saada" at bounding box center [753, 585] width 46 height 17
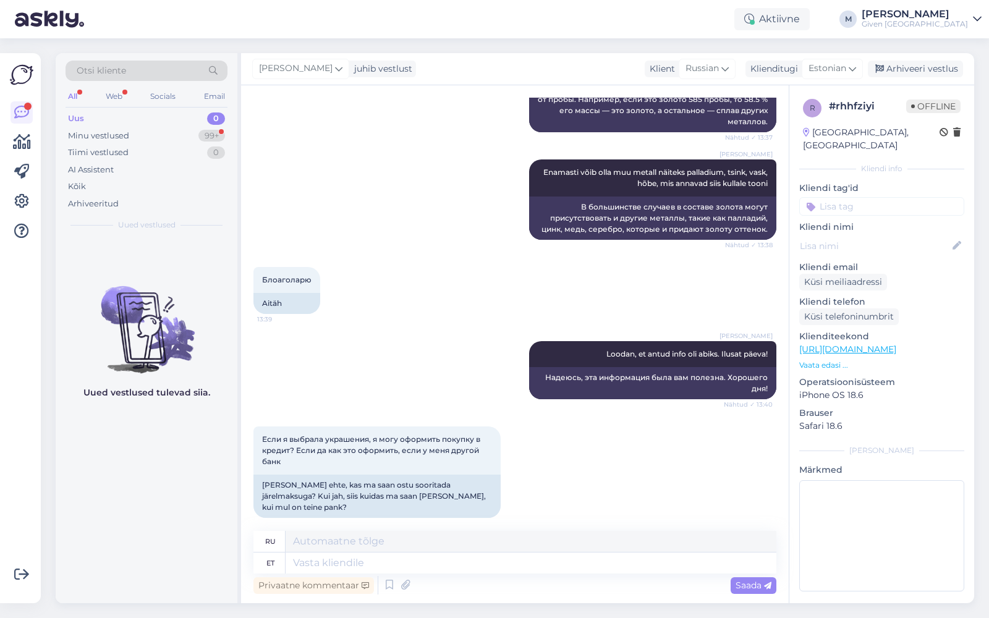
scroll to position [885, 0]
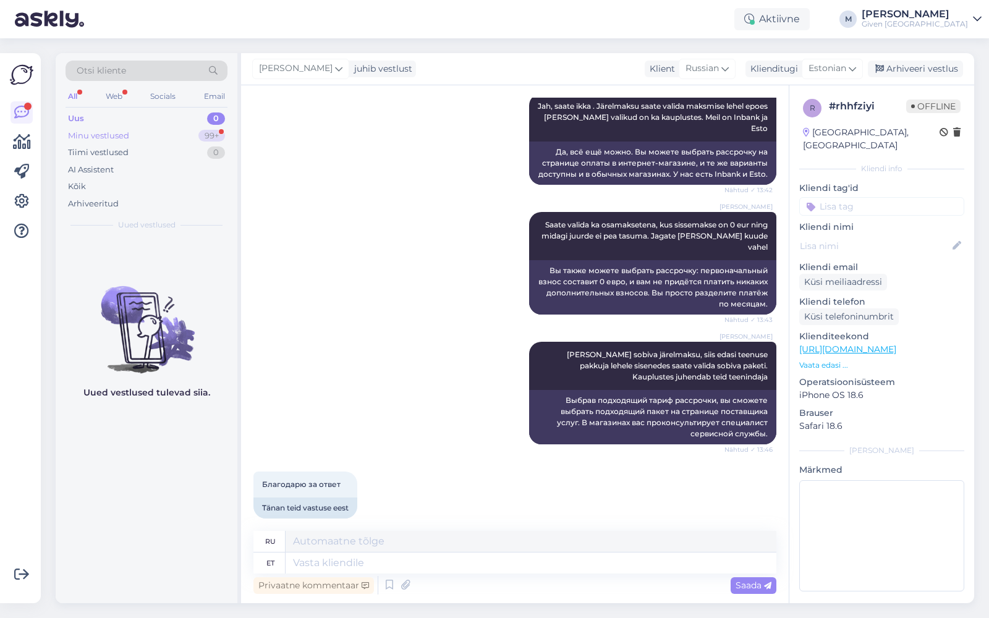
click at [109, 135] on div "Minu vestlused" at bounding box center [98, 136] width 61 height 12
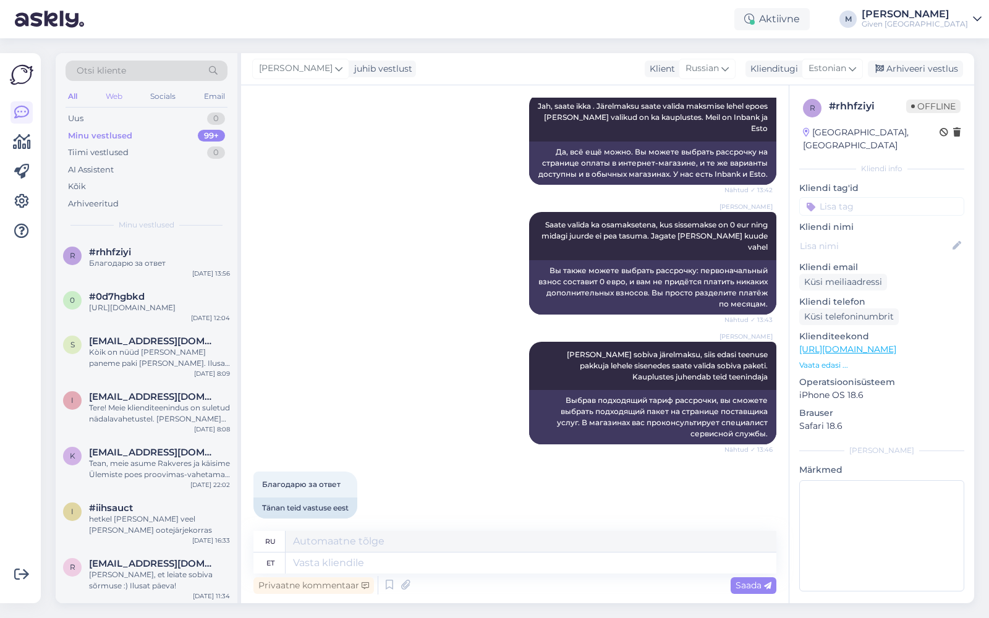
click at [114, 96] on div "Web" at bounding box center [114, 96] width 22 height 16
click at [128, 258] on div "Благодарю за ответ" at bounding box center [159, 263] width 141 height 11
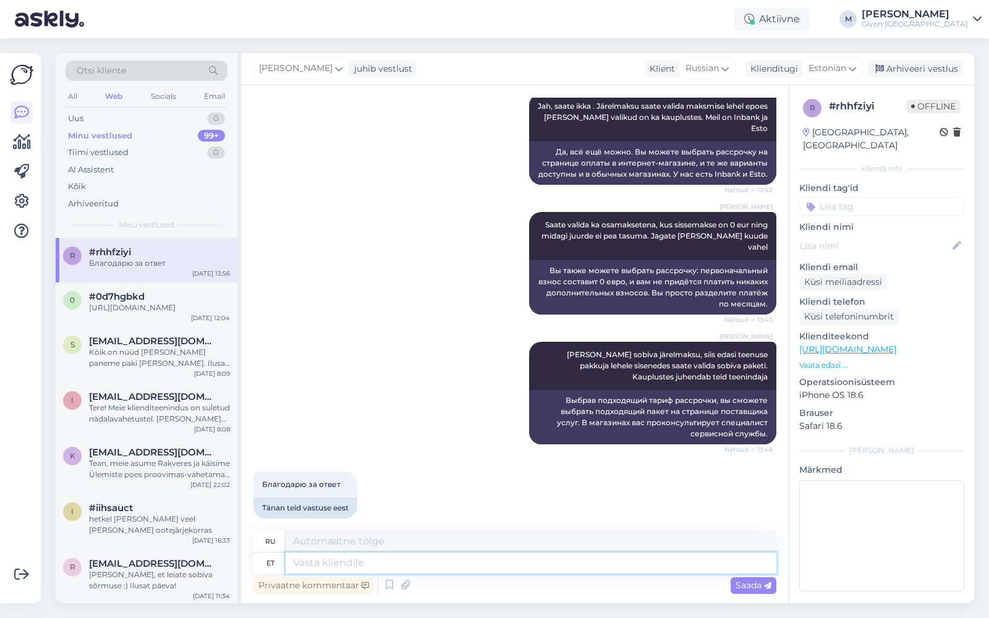
click at [390, 568] on textarea at bounding box center [530, 562] width 491 height 21
